Goal: Information Seeking & Learning: Learn about a topic

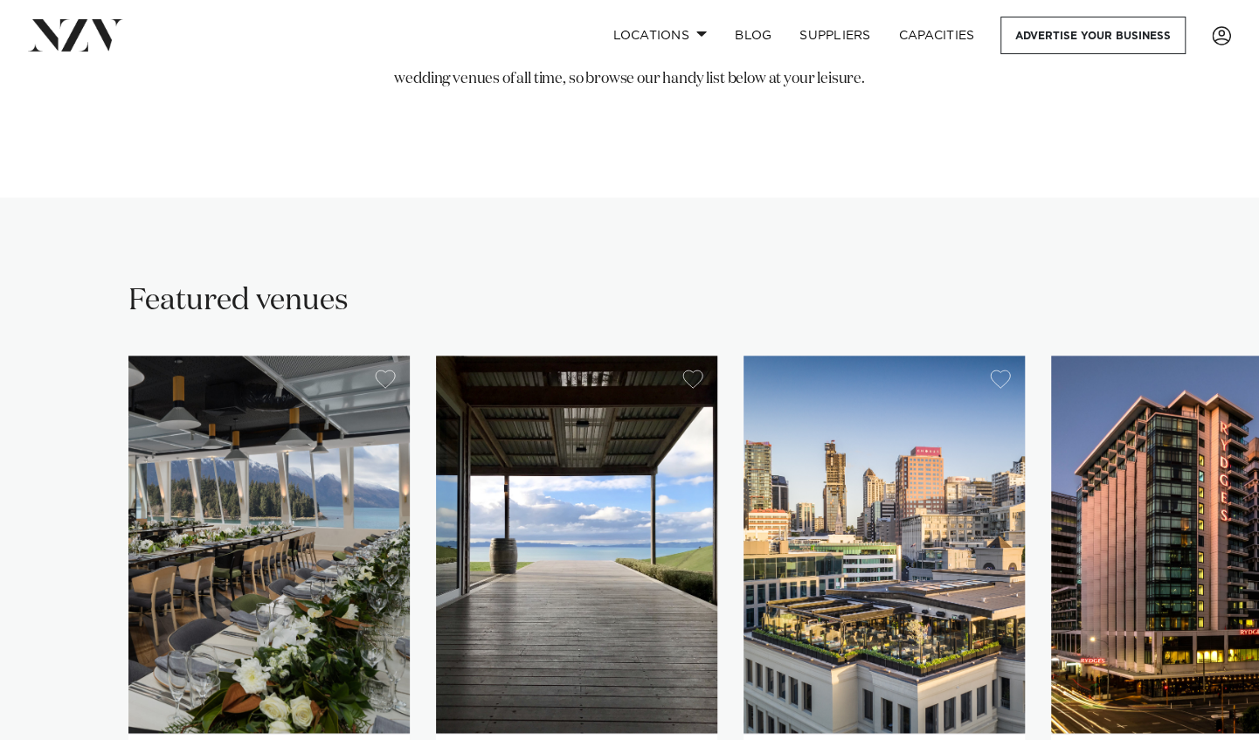
scroll to position [1223, 0]
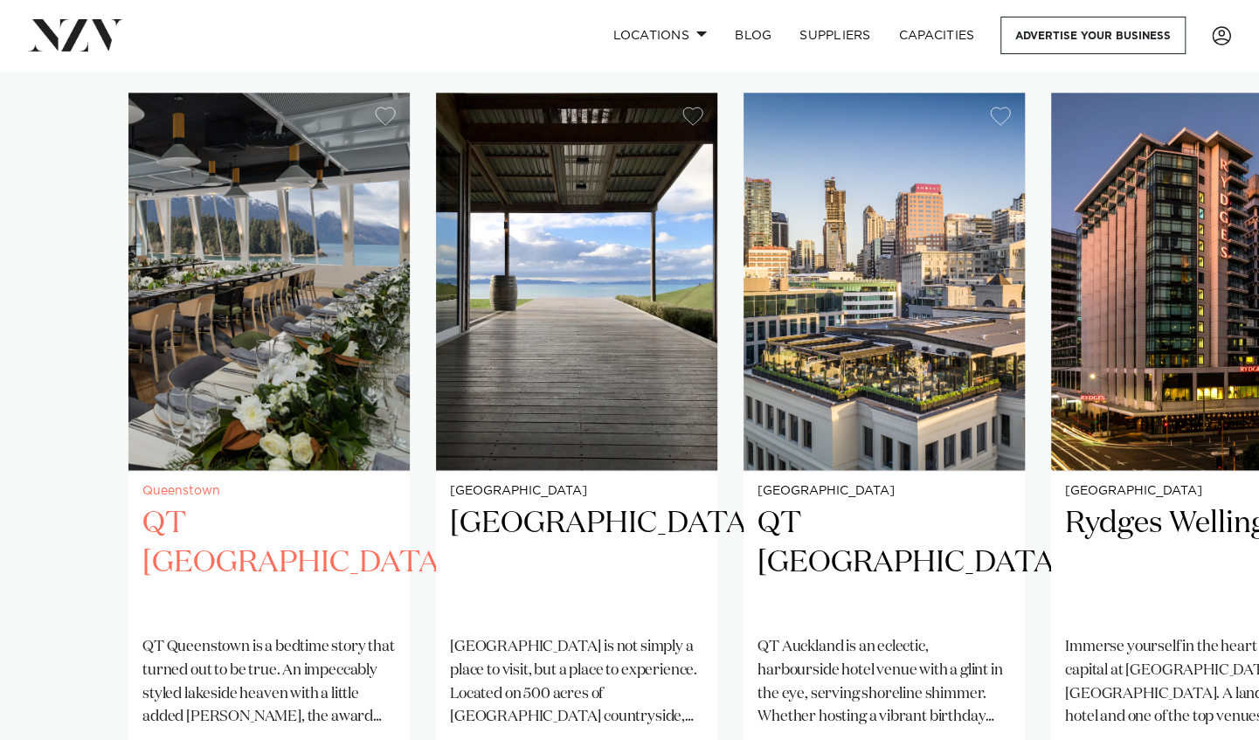
click at [314, 339] on img "1 / 41" at bounding box center [268, 281] width 281 height 377
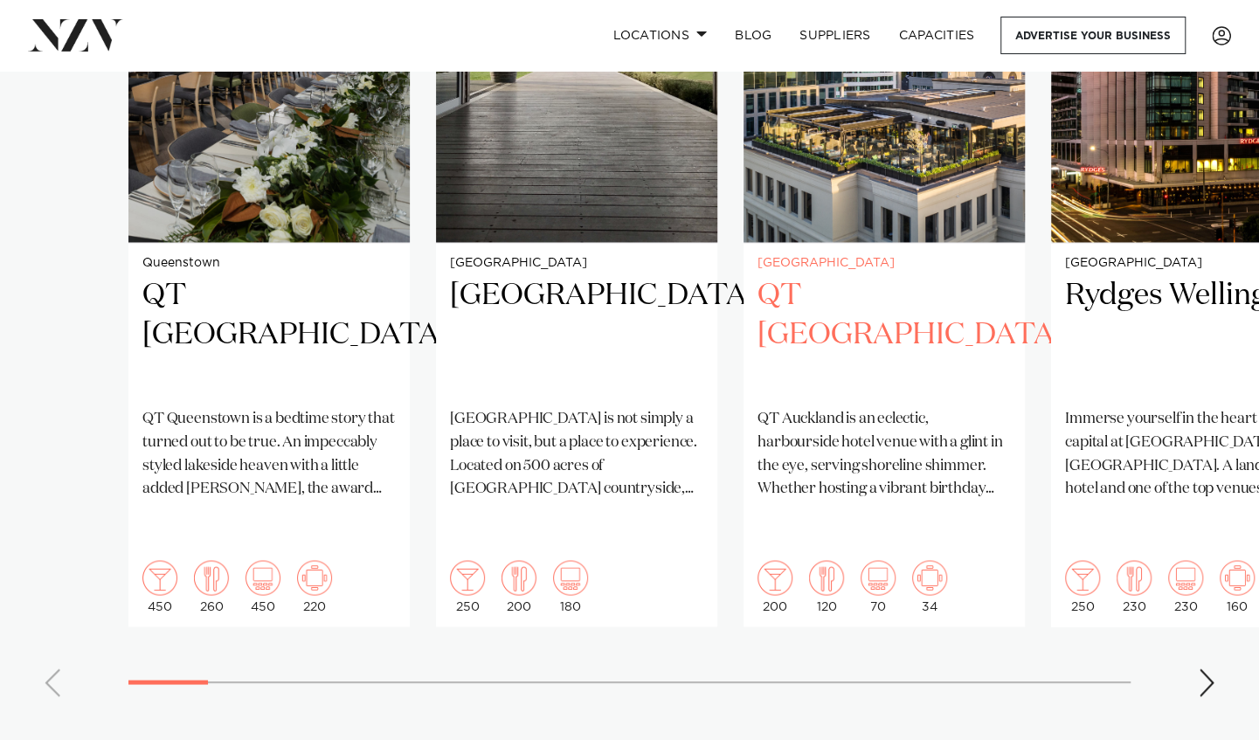
scroll to position [1660, 0]
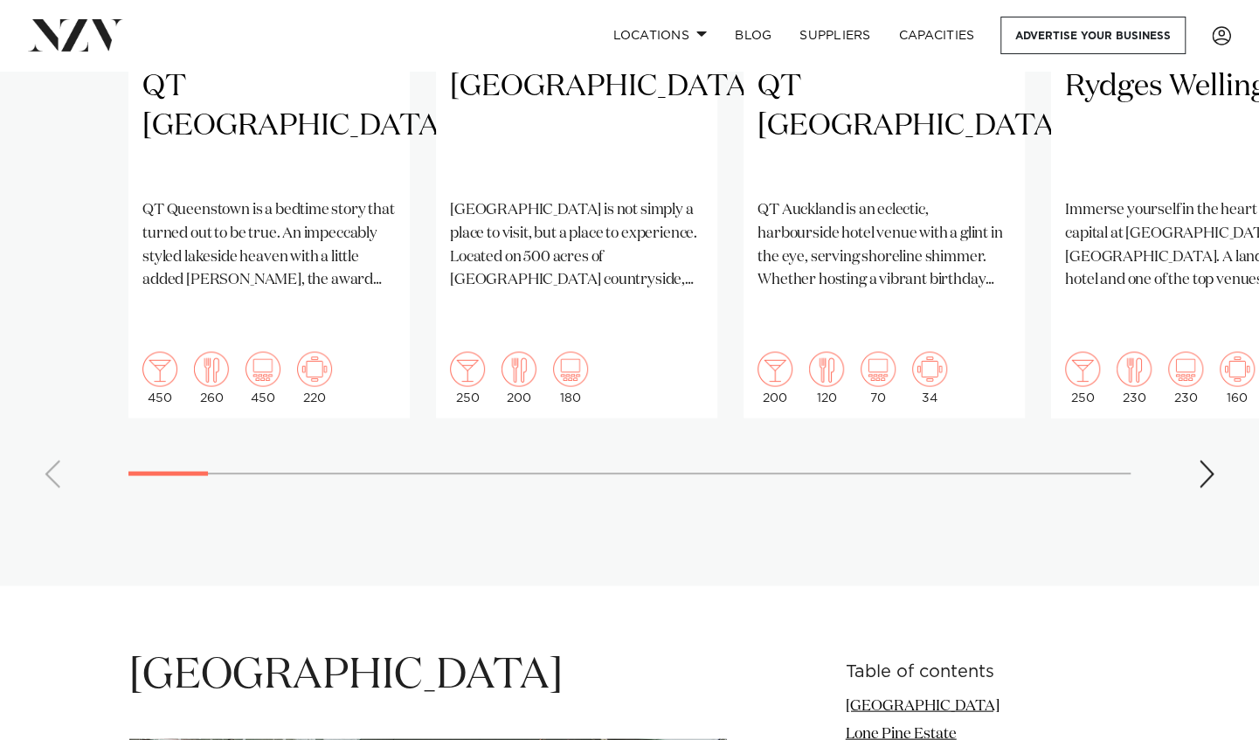
click at [1187, 440] on swiper-container "[GEOGRAPHIC_DATA] QT [GEOGRAPHIC_DATA] QT Queenstown is a bedtime story that tu…" at bounding box center [629, 79] width 1259 height 846
click at [1212, 460] on div "Next slide" at bounding box center [1206, 474] width 17 height 28
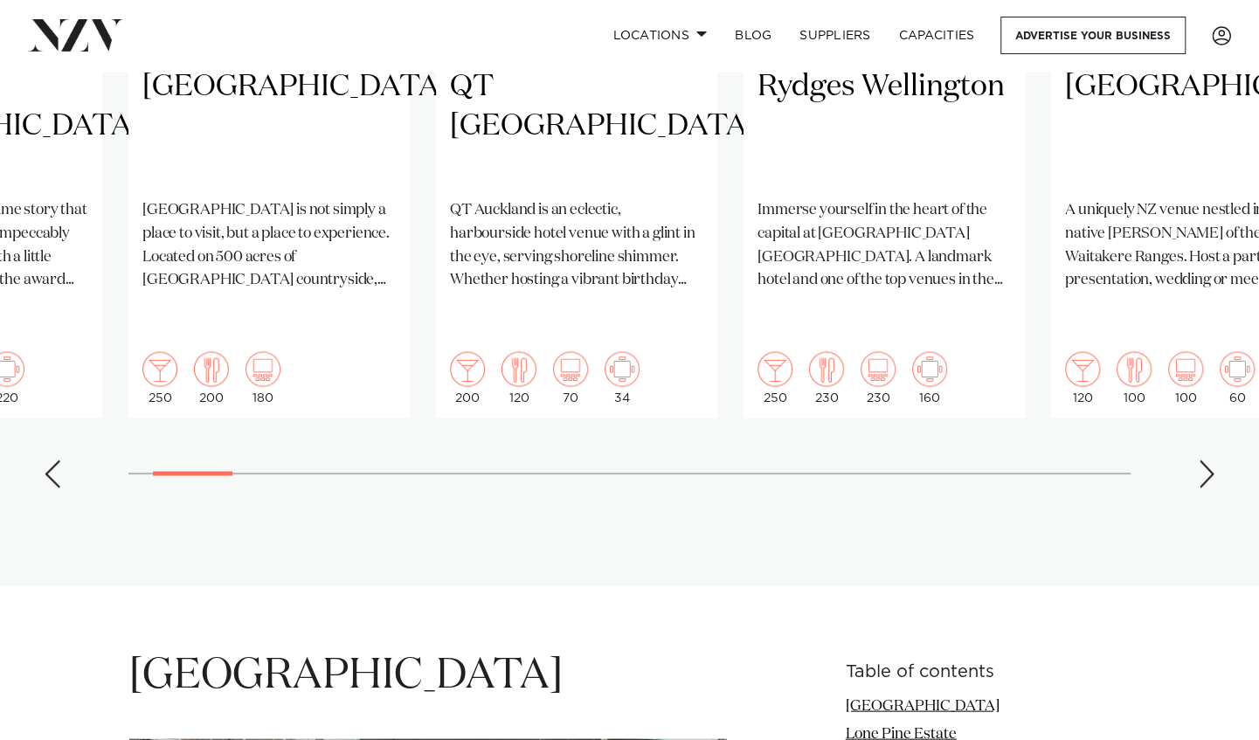
click at [1212, 460] on div "Next slide" at bounding box center [1206, 474] width 17 height 28
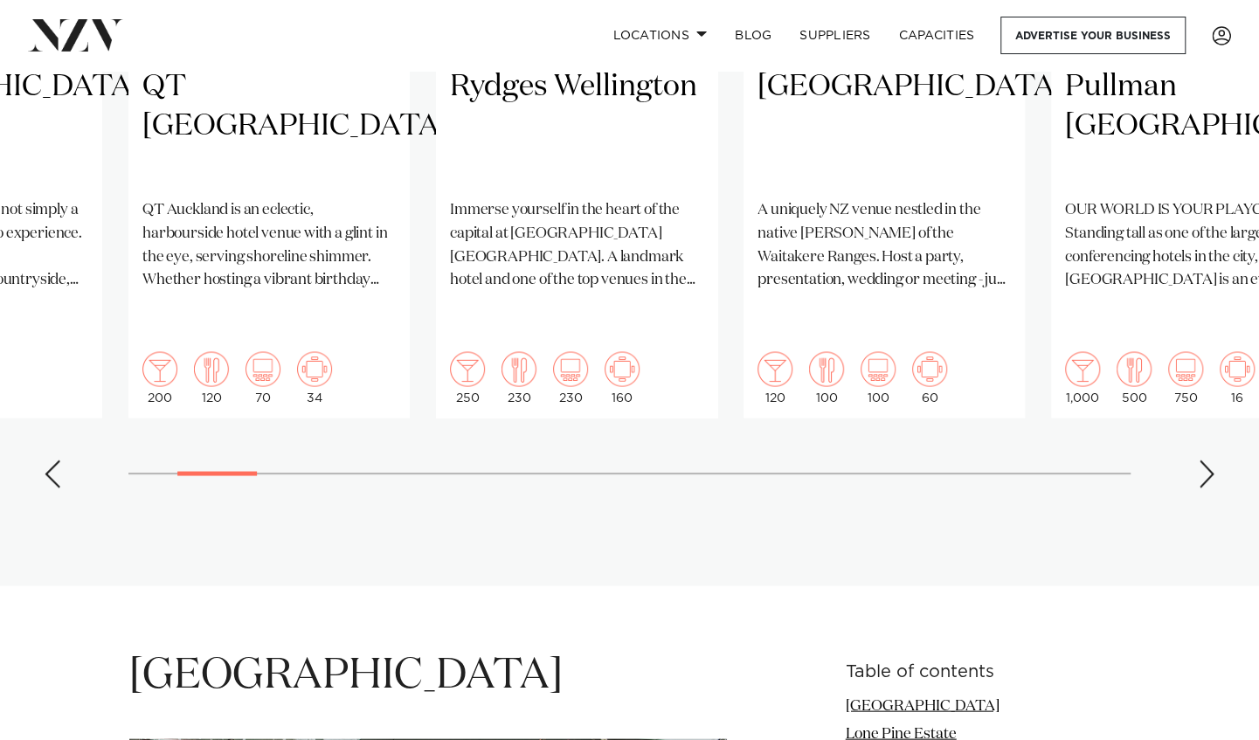
click at [1212, 460] on div "Next slide" at bounding box center [1206, 474] width 17 height 28
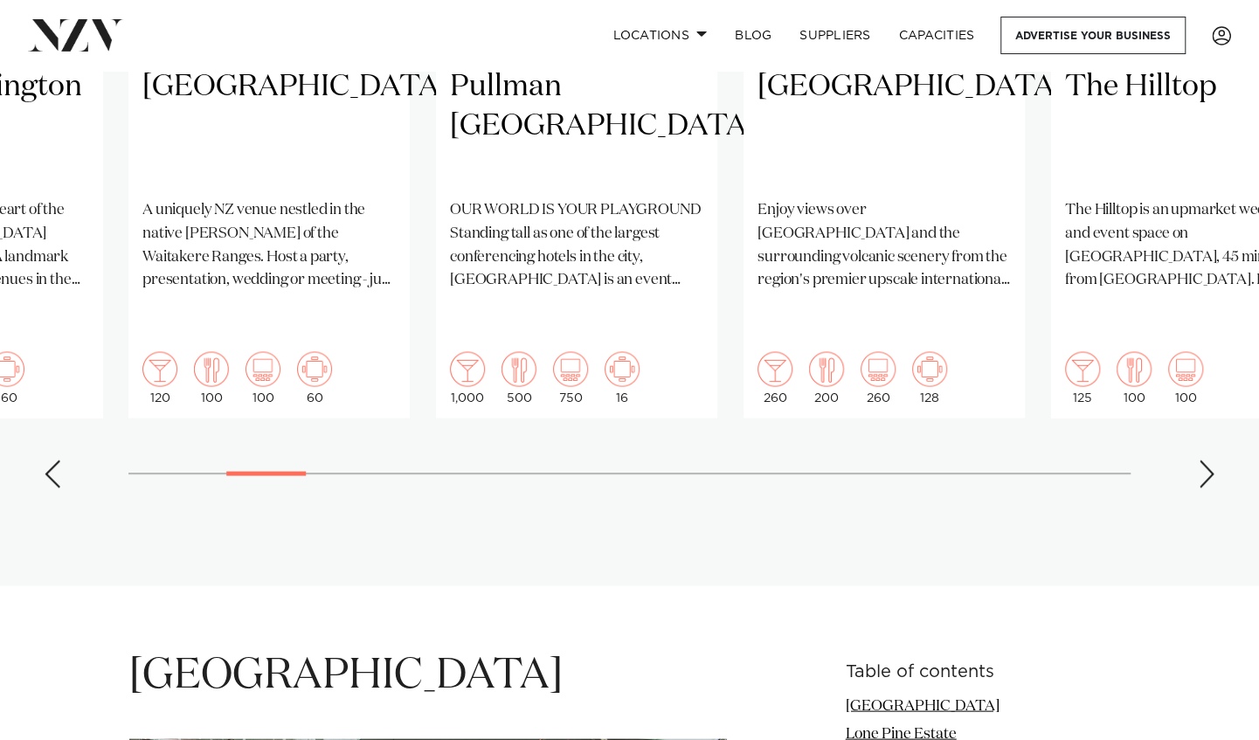
click at [1212, 460] on div "Next slide" at bounding box center [1206, 474] width 17 height 28
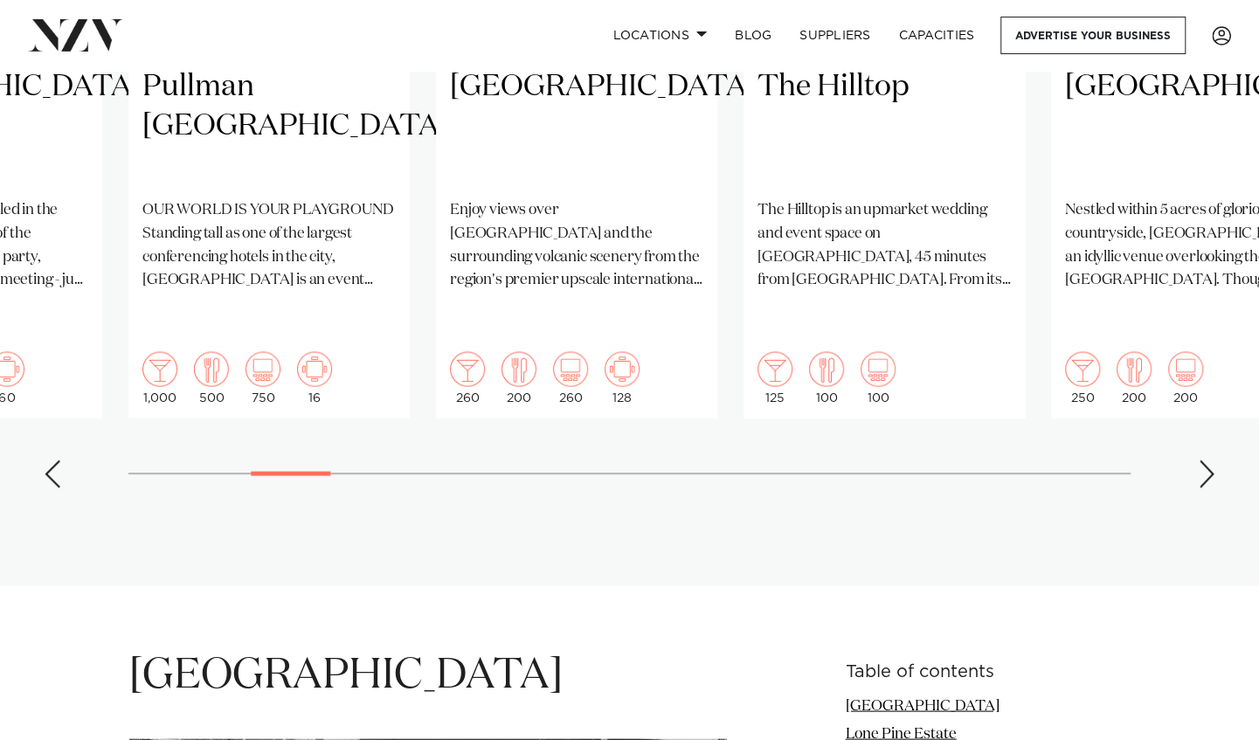
click at [1211, 460] on div "Next slide" at bounding box center [1206, 474] width 17 height 28
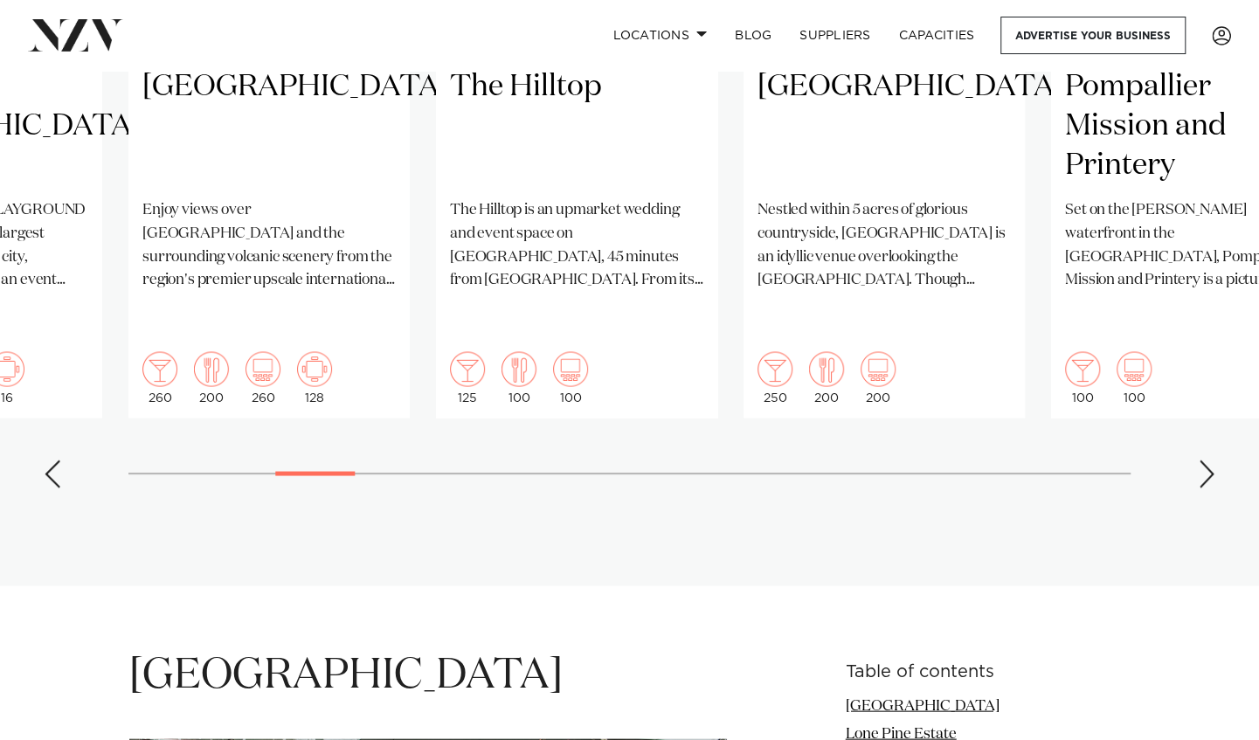
click at [1211, 460] on div "Next slide" at bounding box center [1206, 474] width 17 height 28
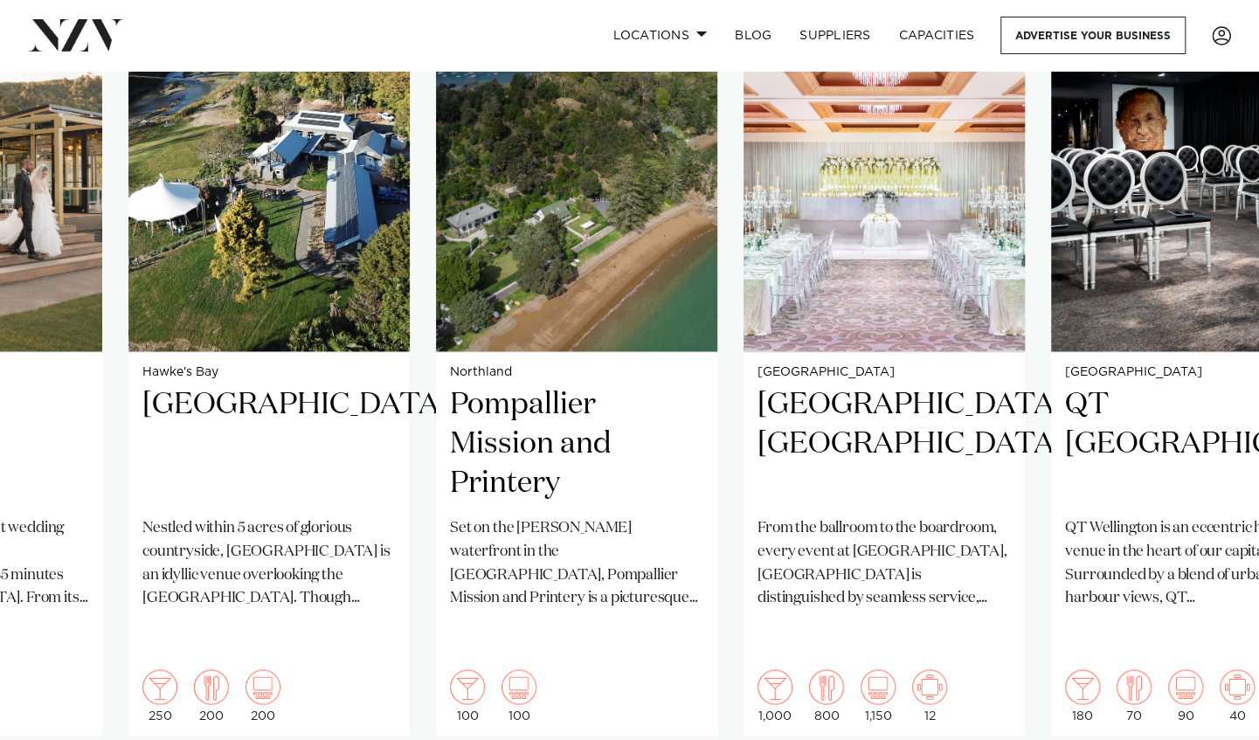
scroll to position [1573, 0]
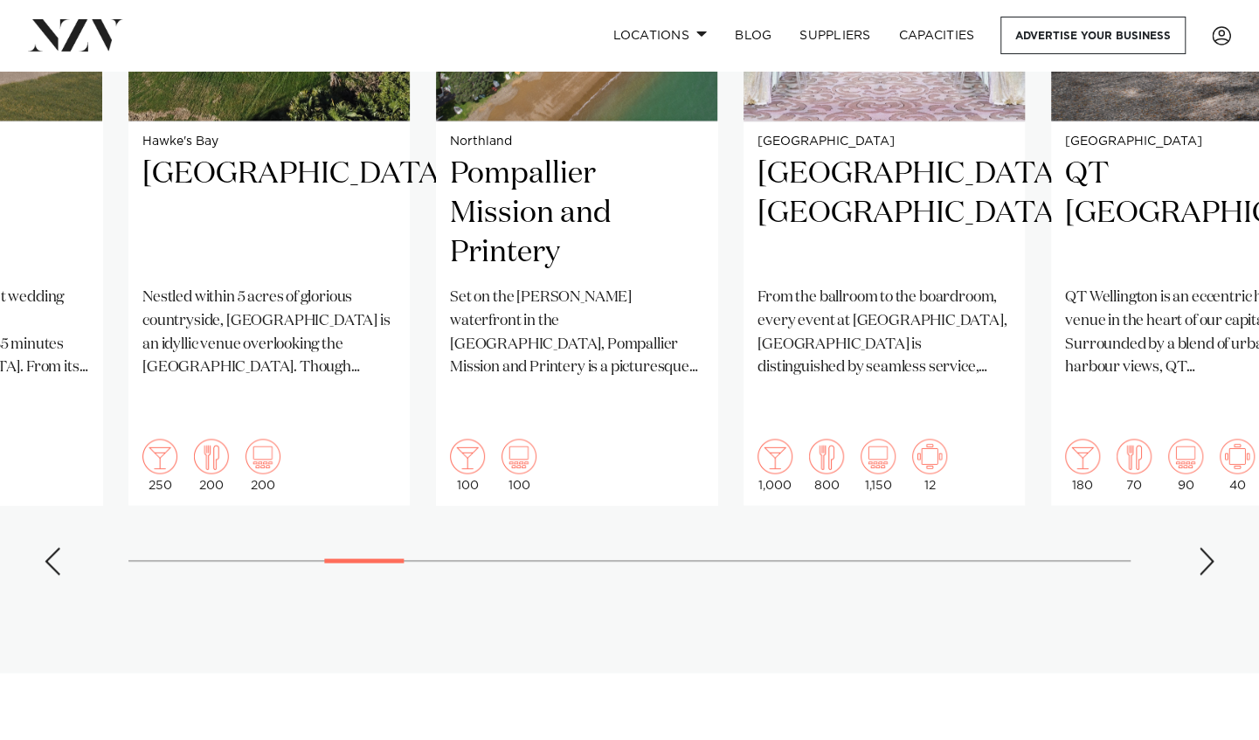
click at [1215, 502] on swiper-container "[GEOGRAPHIC_DATA] QT [GEOGRAPHIC_DATA] QT Queenstown is a bedtime story that tu…" at bounding box center [629, 166] width 1259 height 846
click at [1213, 547] on div "Next slide" at bounding box center [1206, 561] width 17 height 28
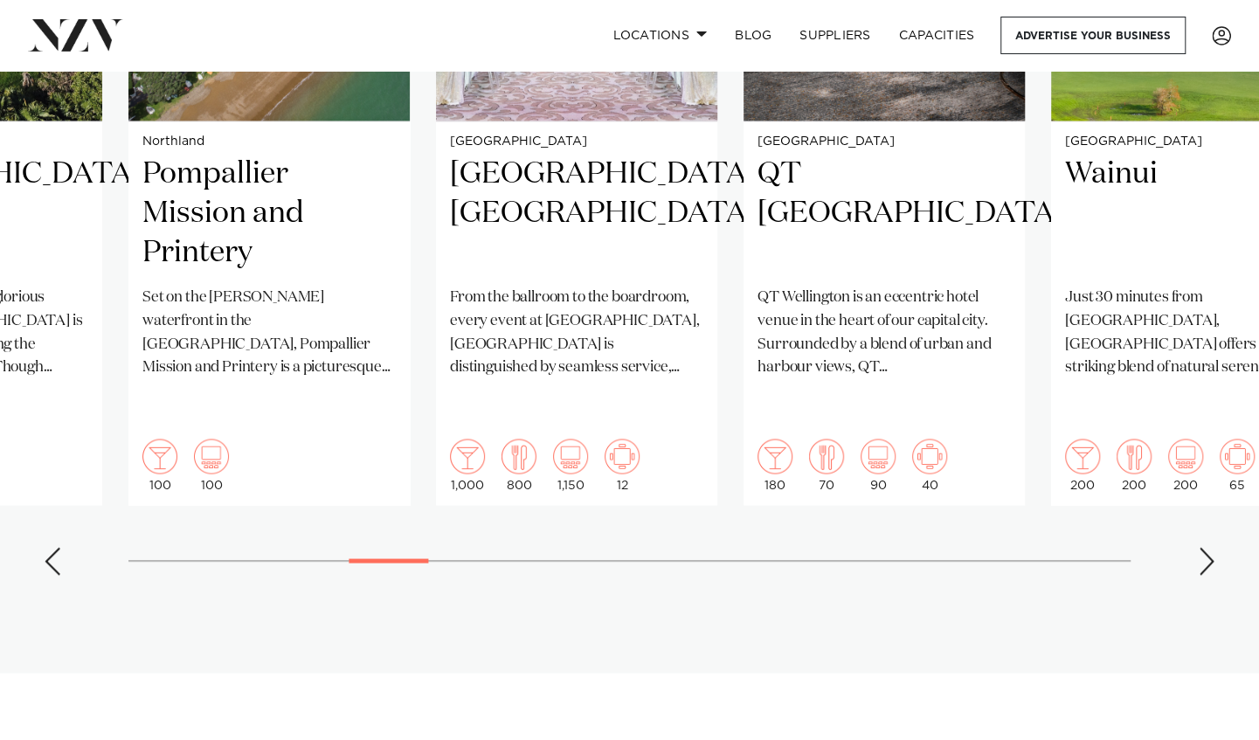
click at [1211, 547] on div "Next slide" at bounding box center [1206, 561] width 17 height 28
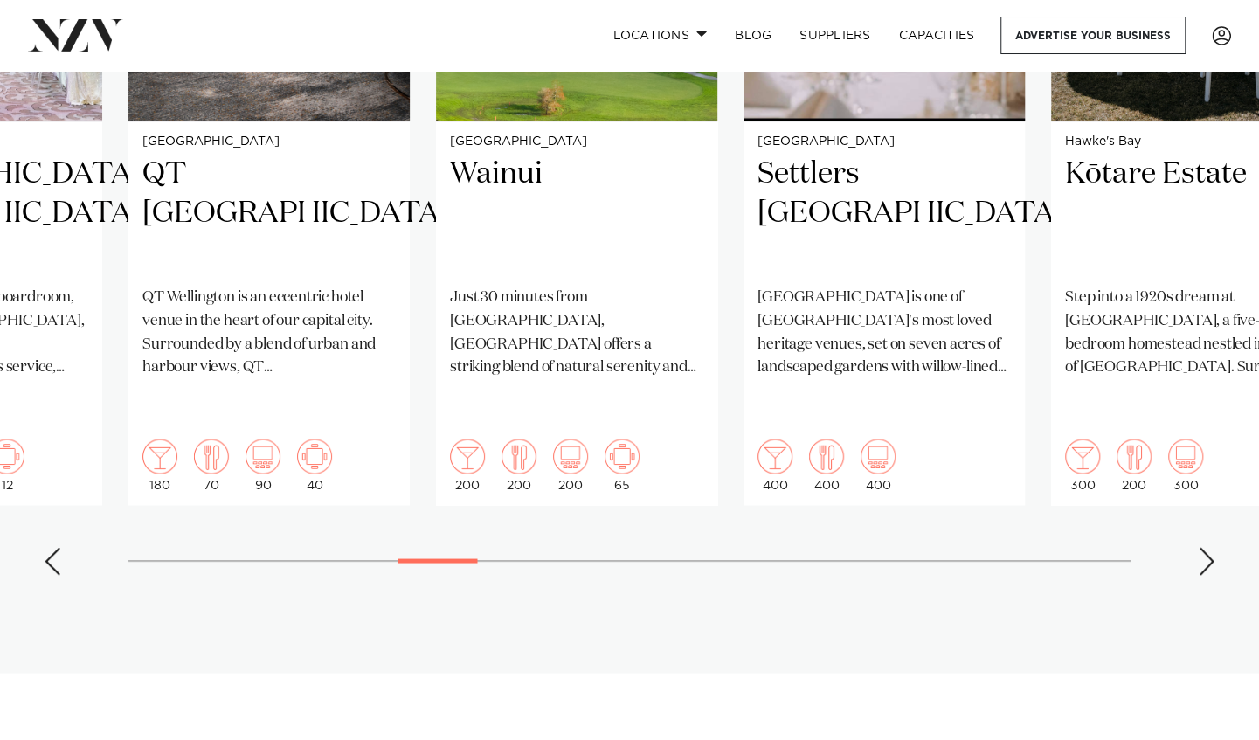
click at [1211, 547] on div "Next slide" at bounding box center [1206, 561] width 17 height 28
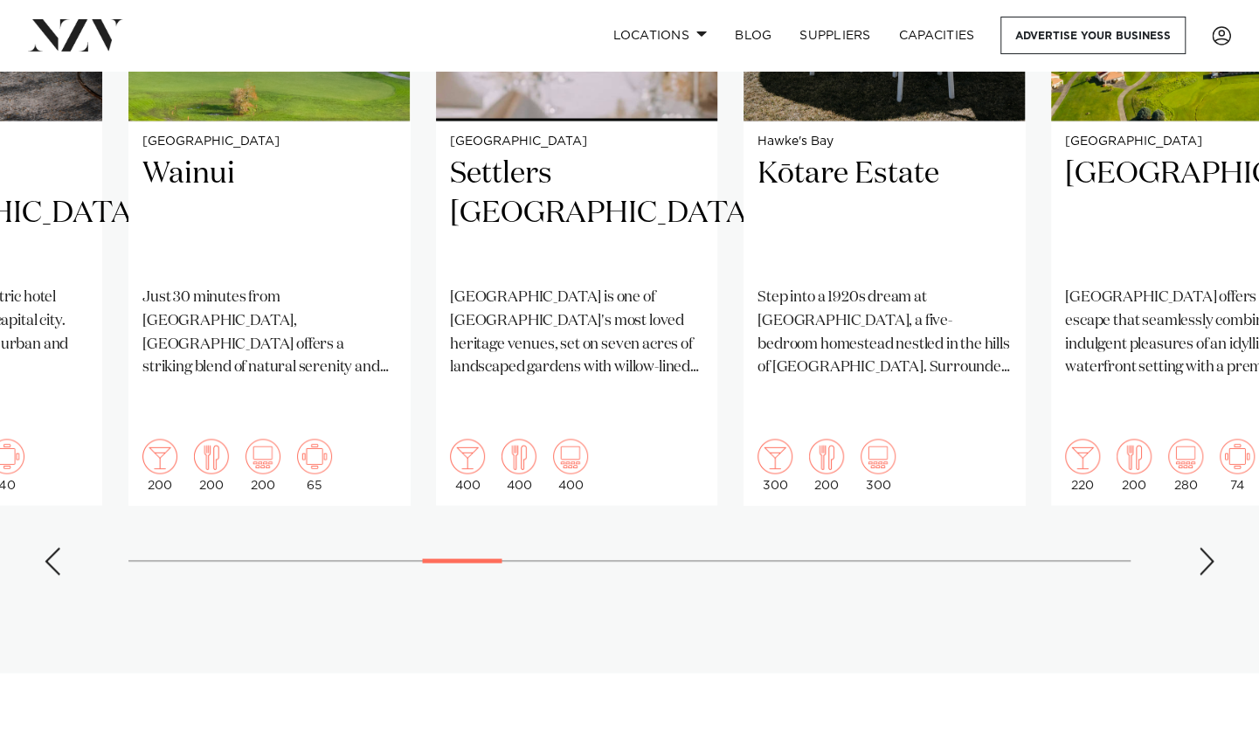
click at [1211, 547] on div "Next slide" at bounding box center [1206, 561] width 17 height 28
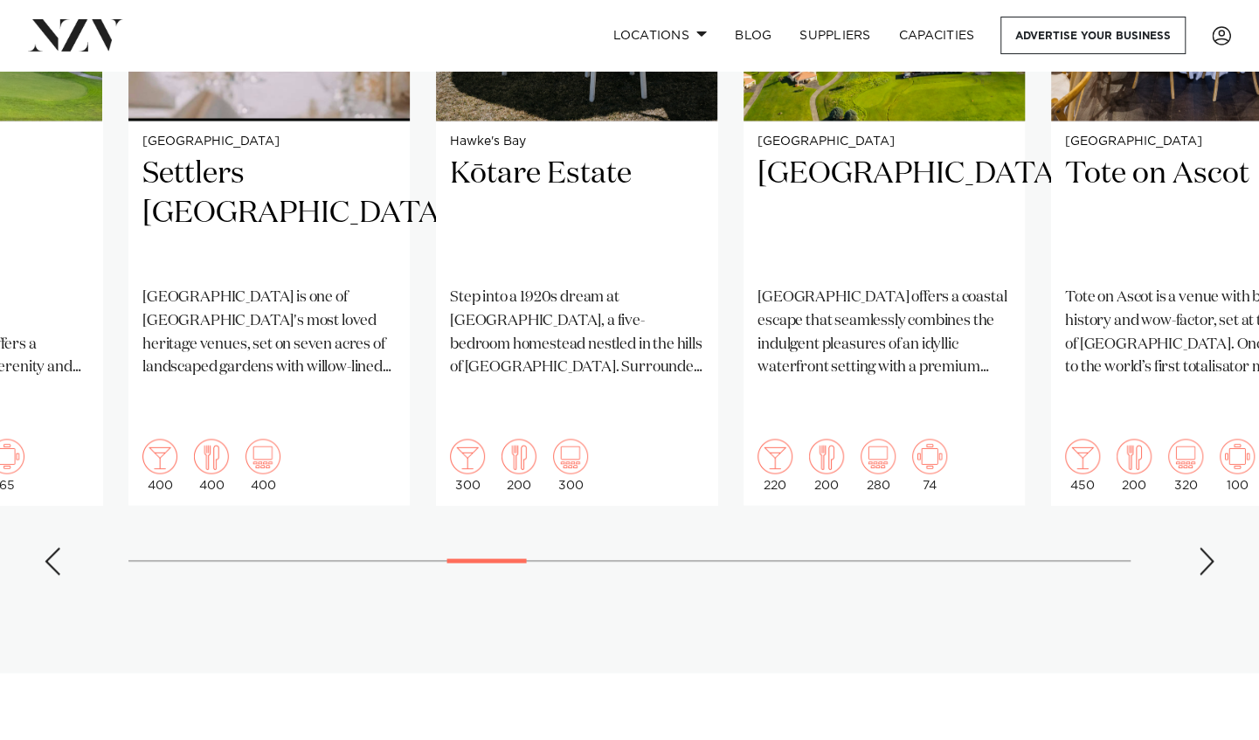
click at [1211, 547] on div "Next slide" at bounding box center [1206, 561] width 17 height 28
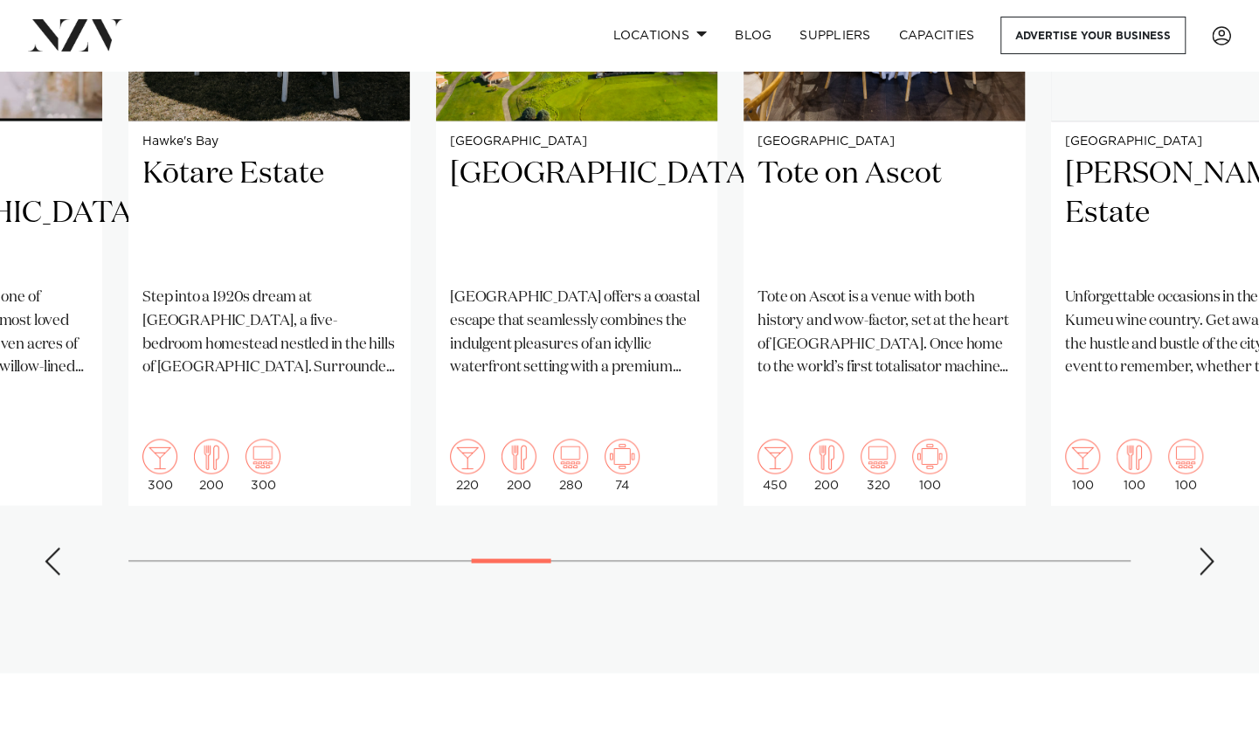
click at [1211, 547] on div "Next slide" at bounding box center [1206, 561] width 17 height 28
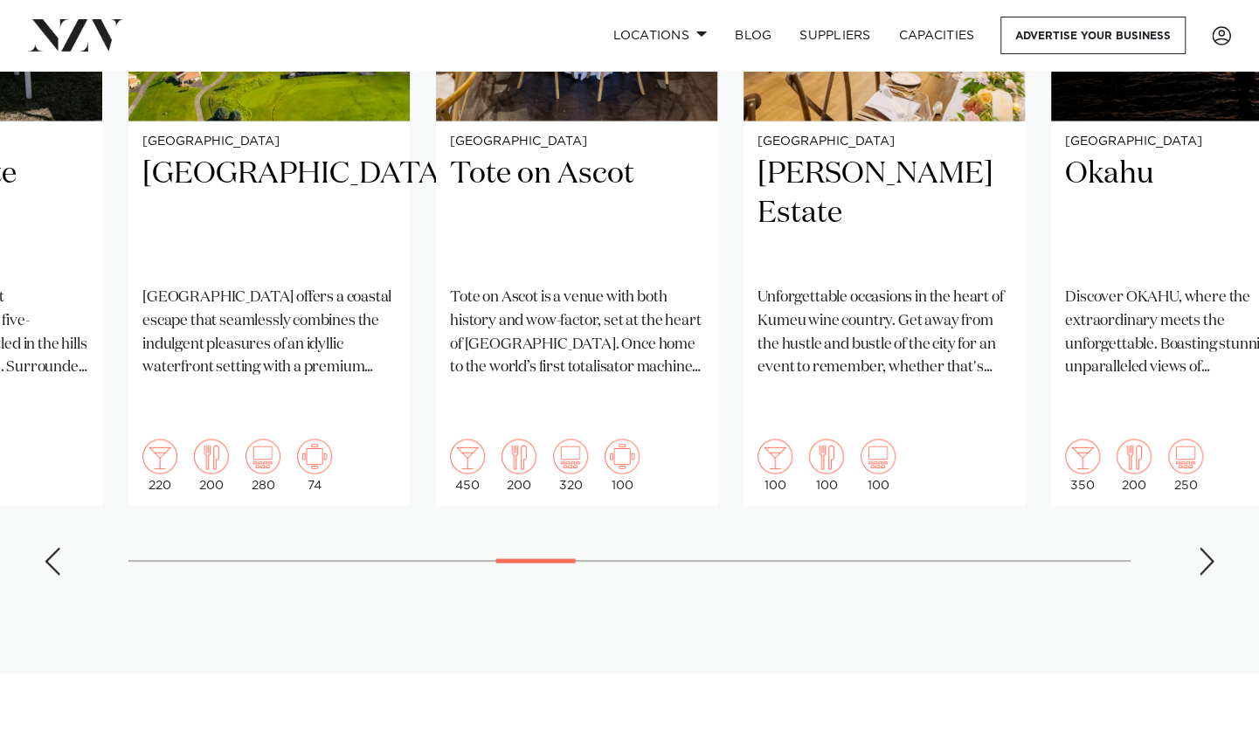
click at [1207, 547] on div "Next slide" at bounding box center [1206, 561] width 17 height 28
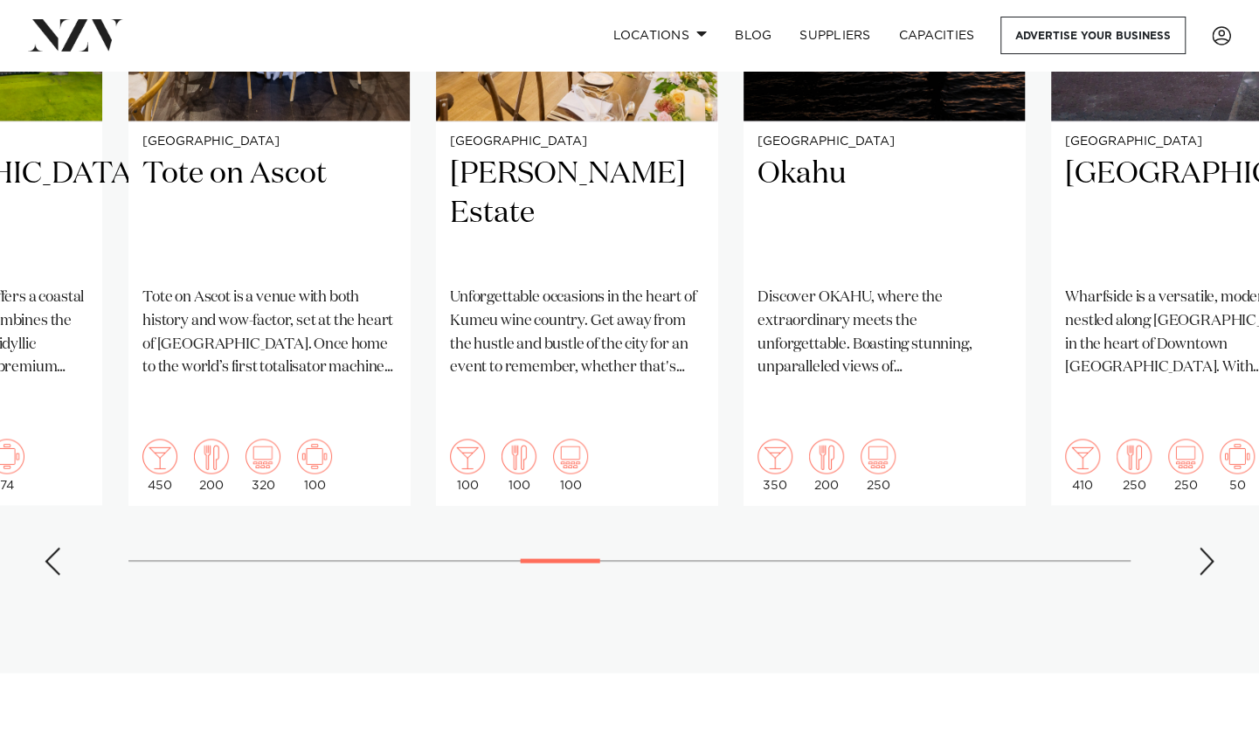
click at [1206, 547] on div "Next slide" at bounding box center [1206, 561] width 17 height 28
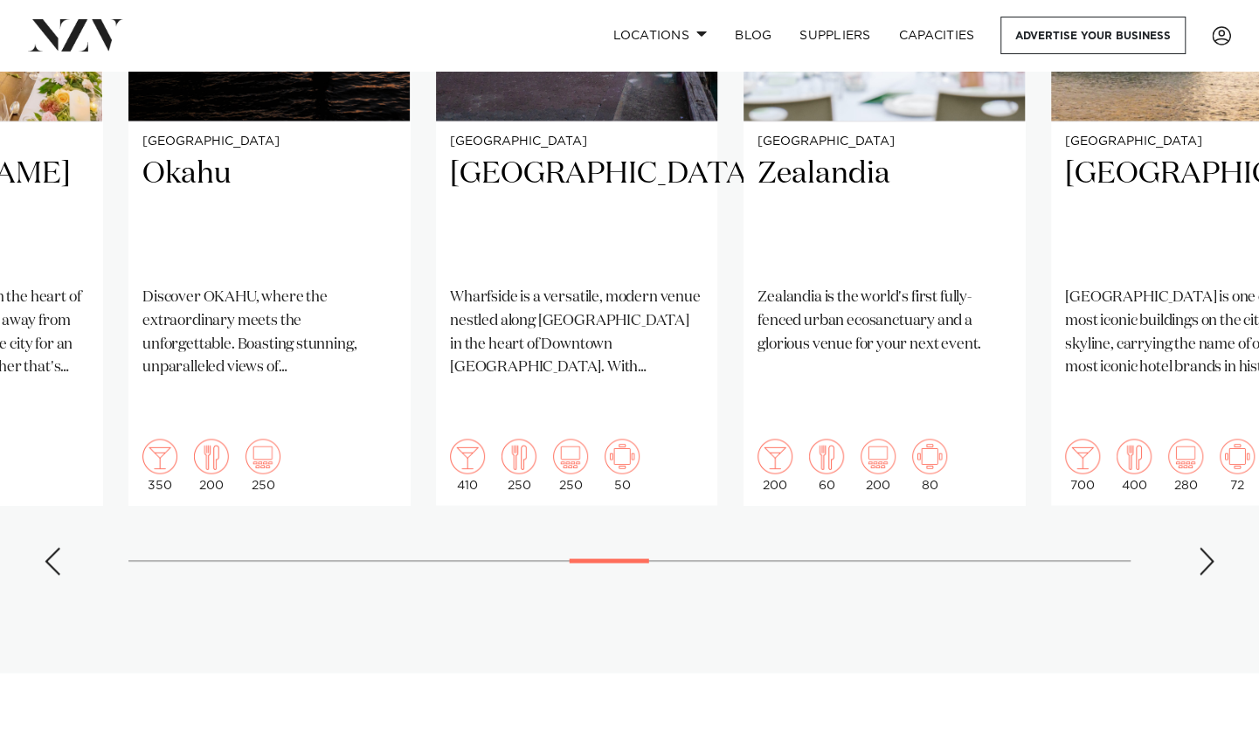
click at [1206, 547] on div "Next slide" at bounding box center [1206, 561] width 17 height 28
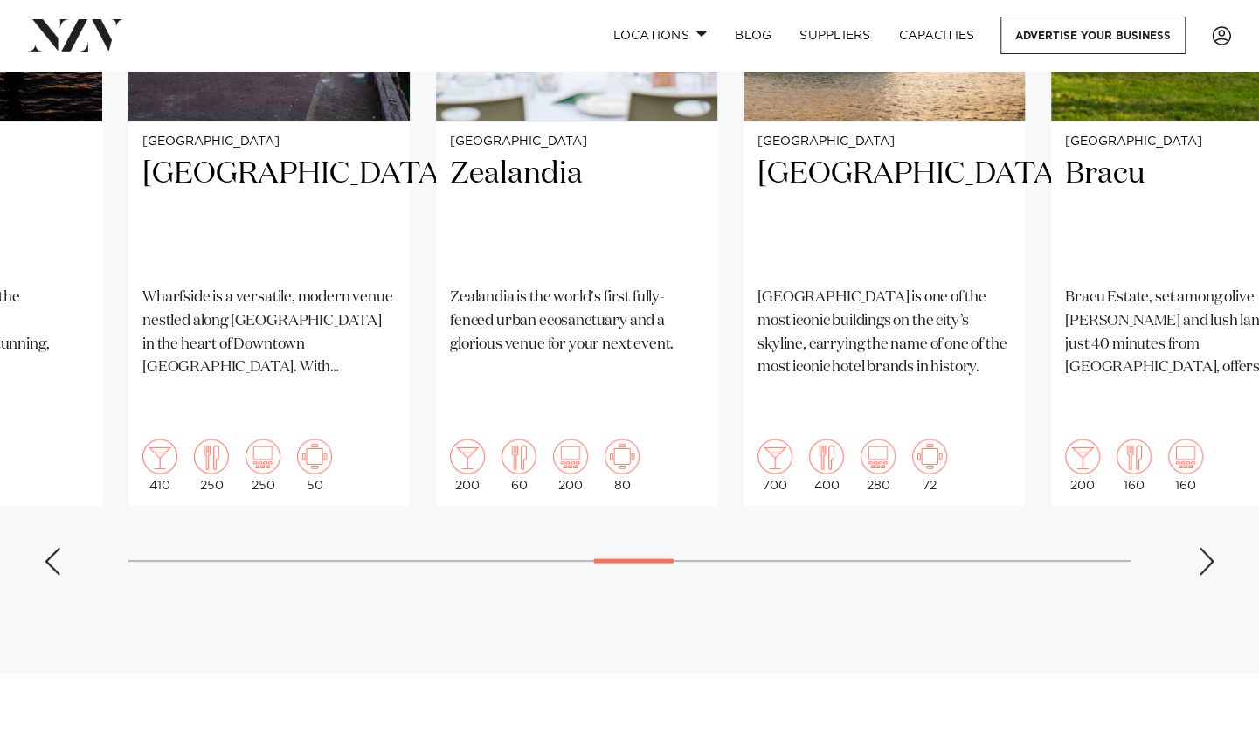
click at [1206, 547] on div "Next slide" at bounding box center [1206, 561] width 17 height 28
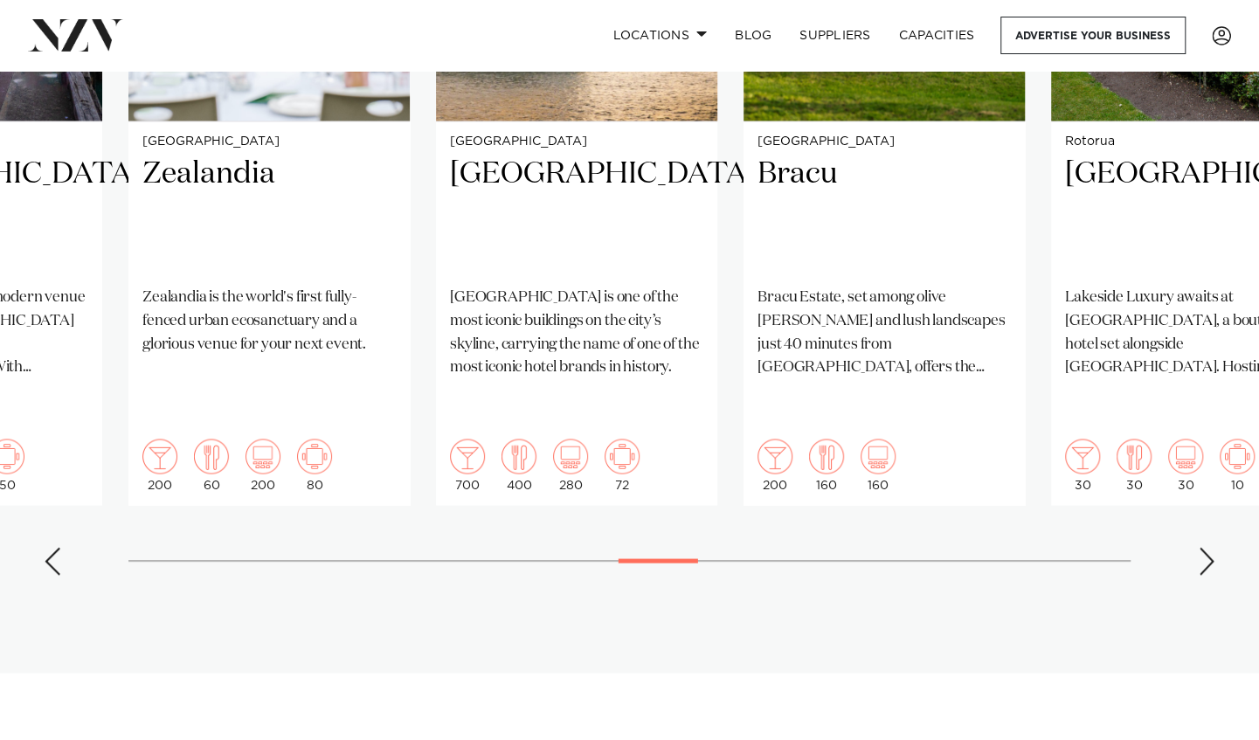
click at [1206, 547] on div "Next slide" at bounding box center [1206, 561] width 17 height 28
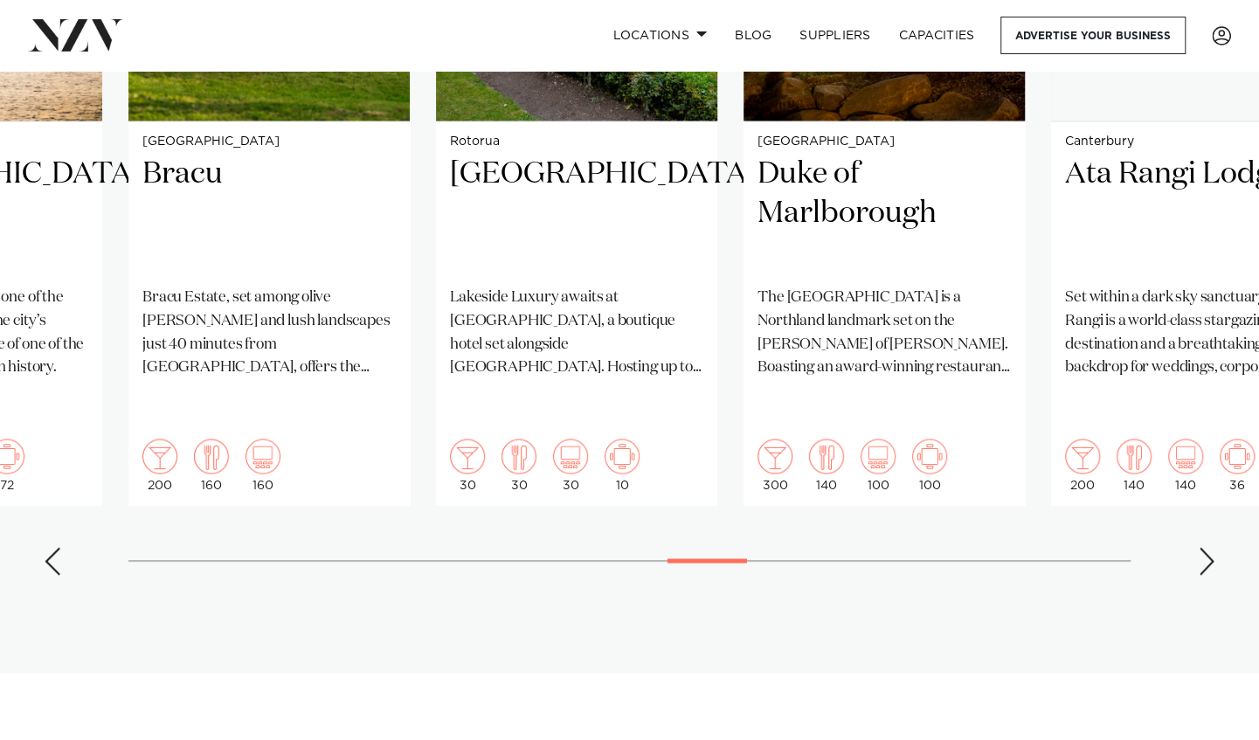
click at [1206, 547] on div "Next slide" at bounding box center [1206, 561] width 17 height 28
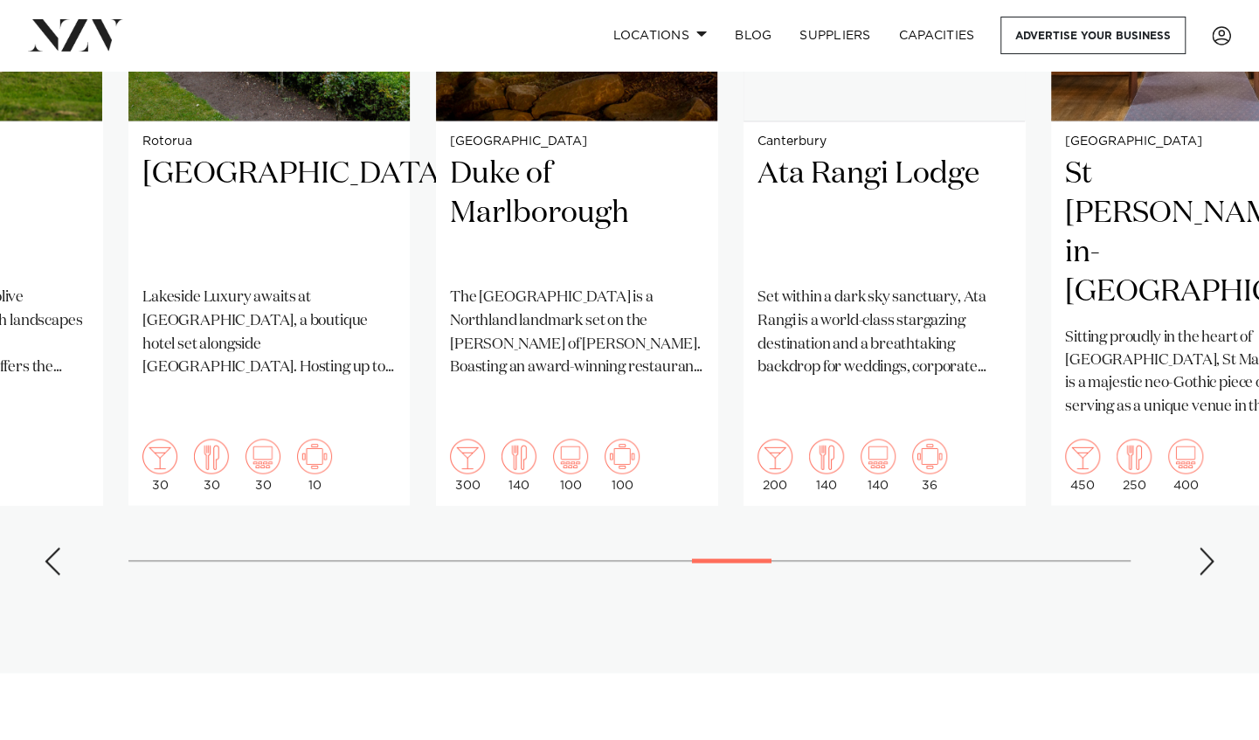
click at [1206, 547] on div "Next slide" at bounding box center [1206, 561] width 17 height 28
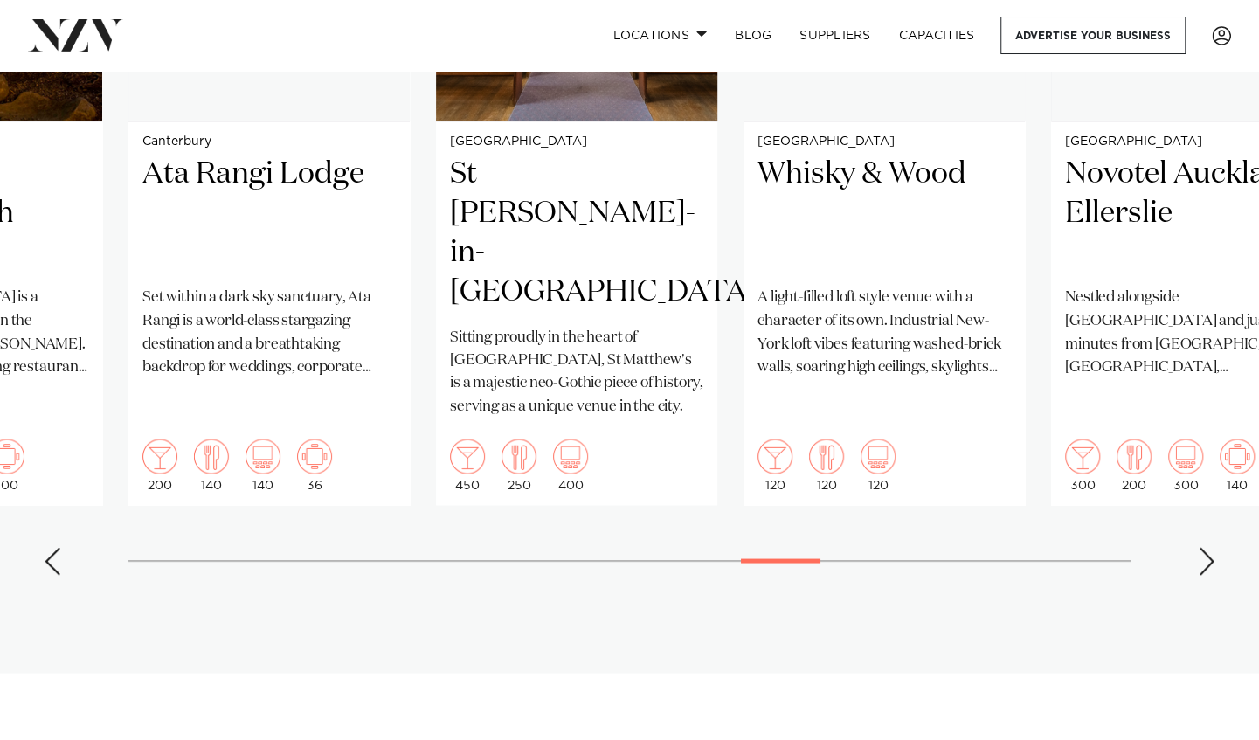
click at [1206, 547] on div "Next slide" at bounding box center [1206, 561] width 17 height 28
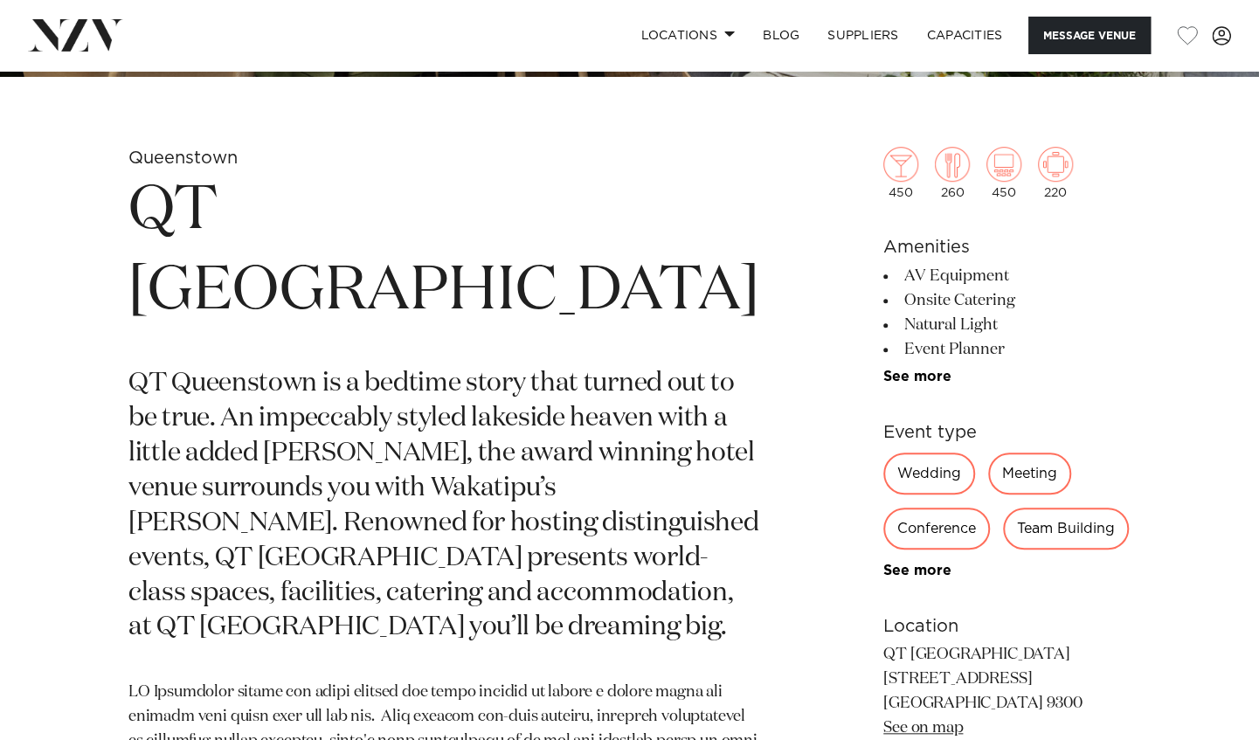
scroll to position [612, 0]
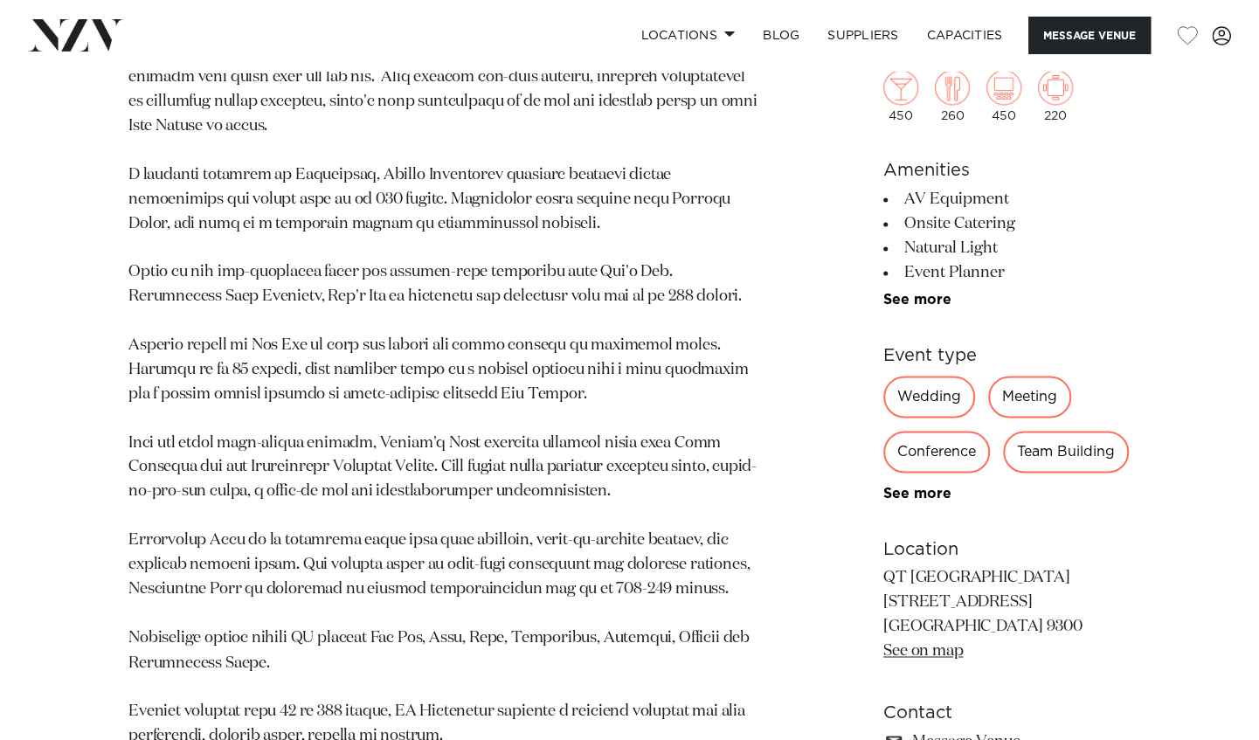
scroll to position [1573, 0]
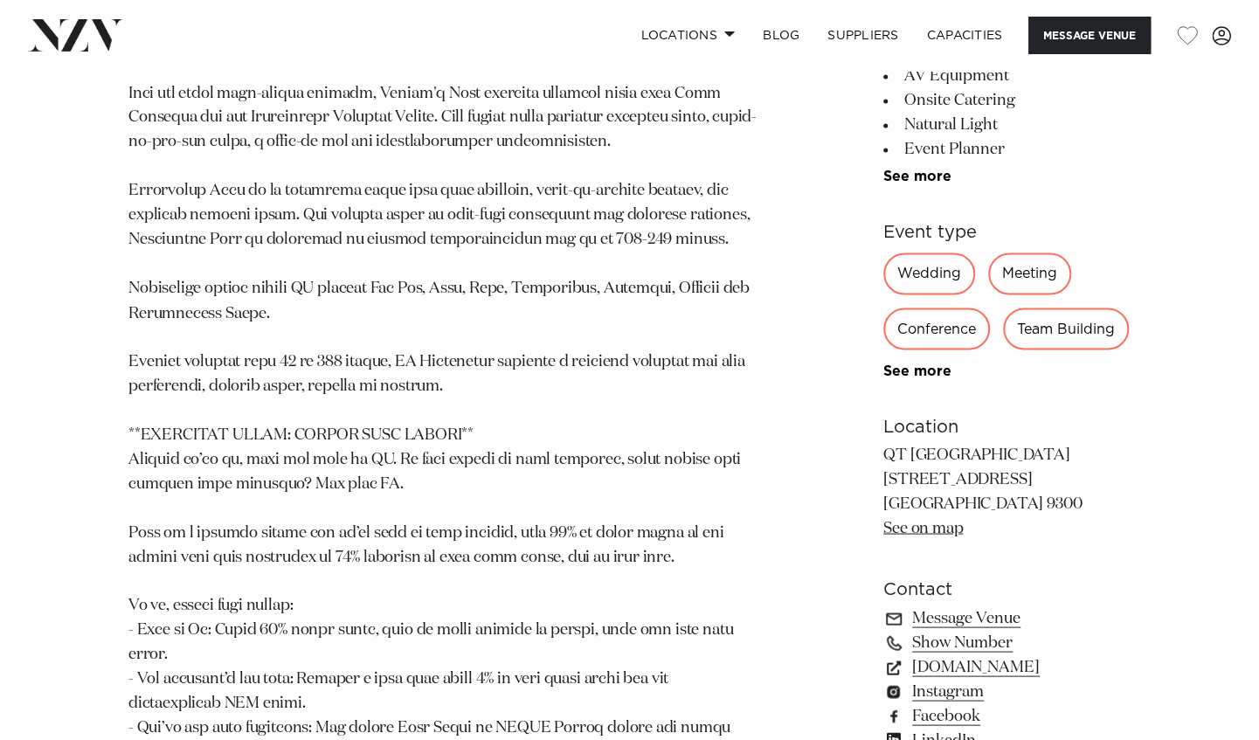
click at [540, 507] on p at bounding box center [443, 277] width 631 height 1170
click at [450, 554] on p at bounding box center [443, 277] width 631 height 1170
click at [211, 429] on p at bounding box center [443, 277] width 631 height 1170
click at [225, 271] on p at bounding box center [443, 277] width 631 height 1170
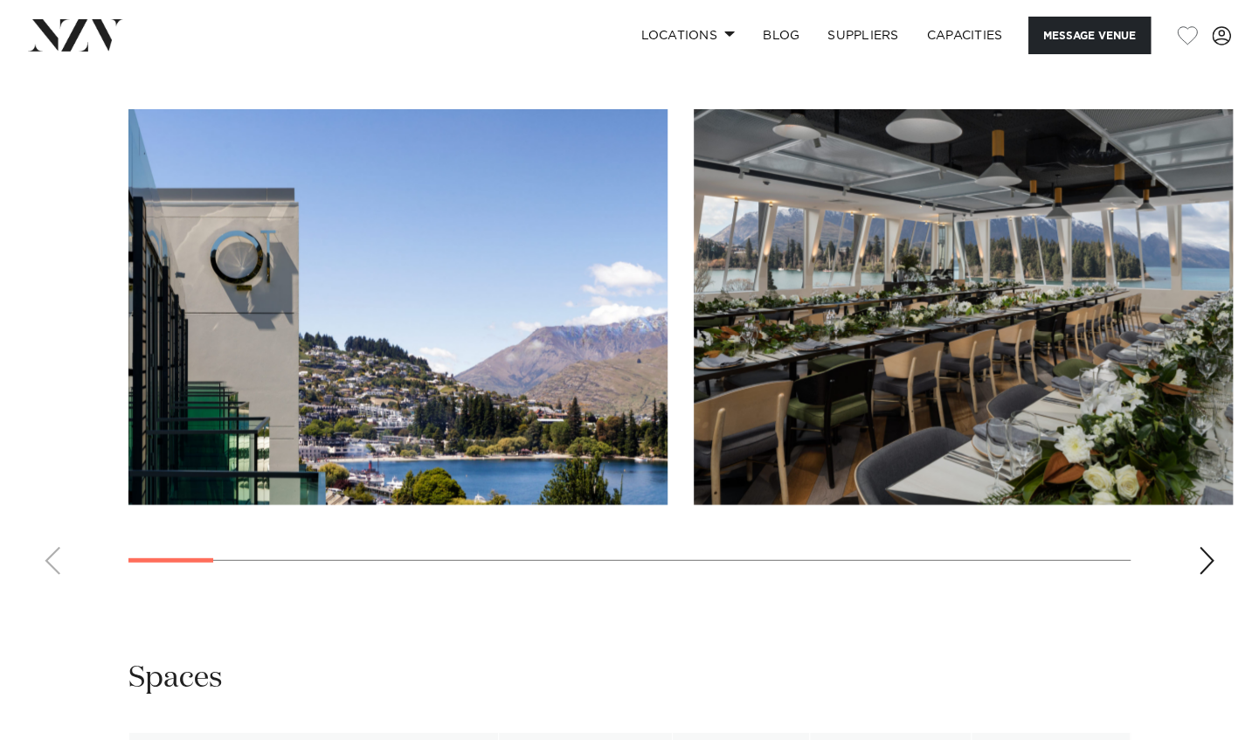
scroll to position [2970, 0]
